Goal: Task Accomplishment & Management: Manage account settings

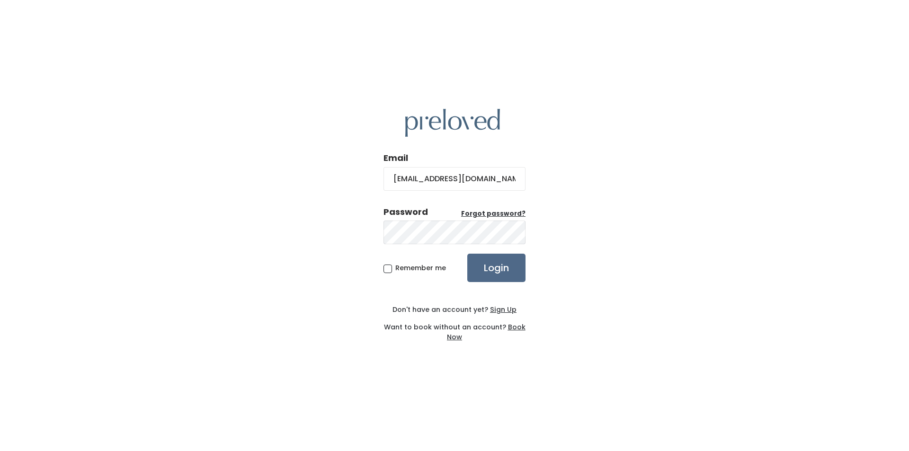
type input "[EMAIL_ADDRESS][DOMAIN_NAME]"
click at [468, 254] on input "Login" at bounding box center [497, 268] width 58 height 28
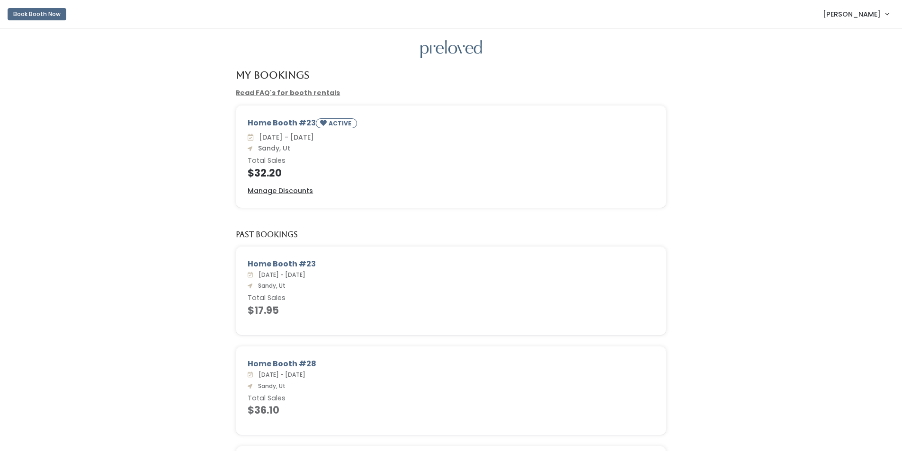
click at [872, 15] on span "Jackie Sweeden" at bounding box center [852, 14] width 58 height 10
click at [838, 81] on button "Logout" at bounding box center [855, 79] width 85 height 17
